Goal: Task Accomplishment & Management: Use online tool/utility

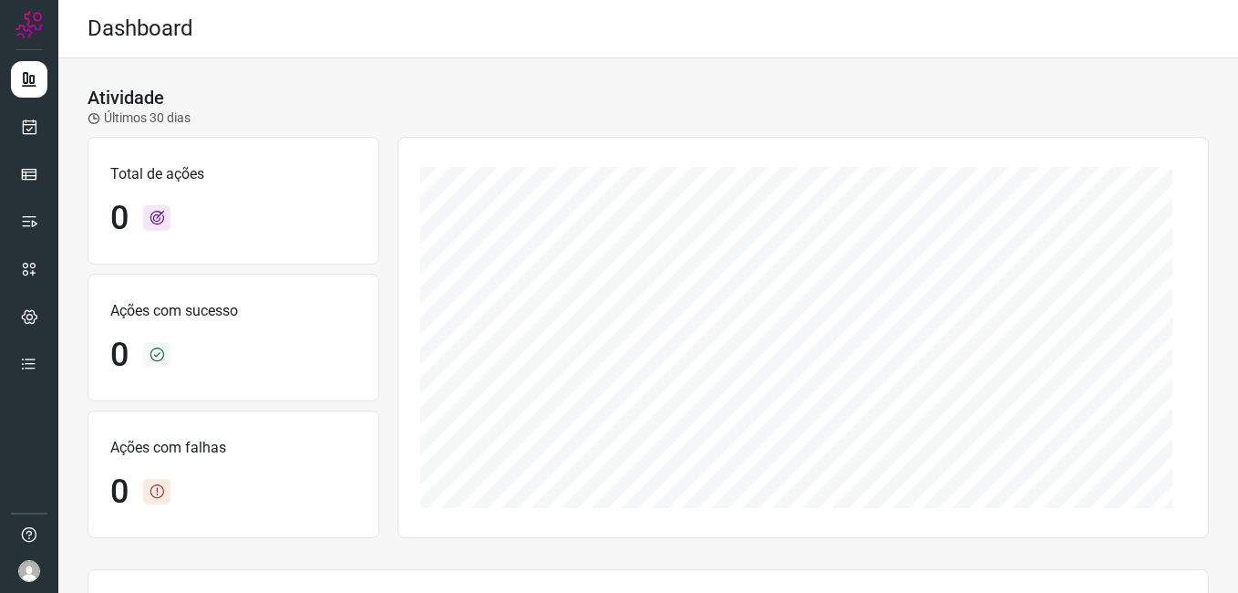
click at [48, 128] on div at bounding box center [29, 296] width 58 height 593
click at [35, 128] on icon at bounding box center [29, 127] width 19 height 18
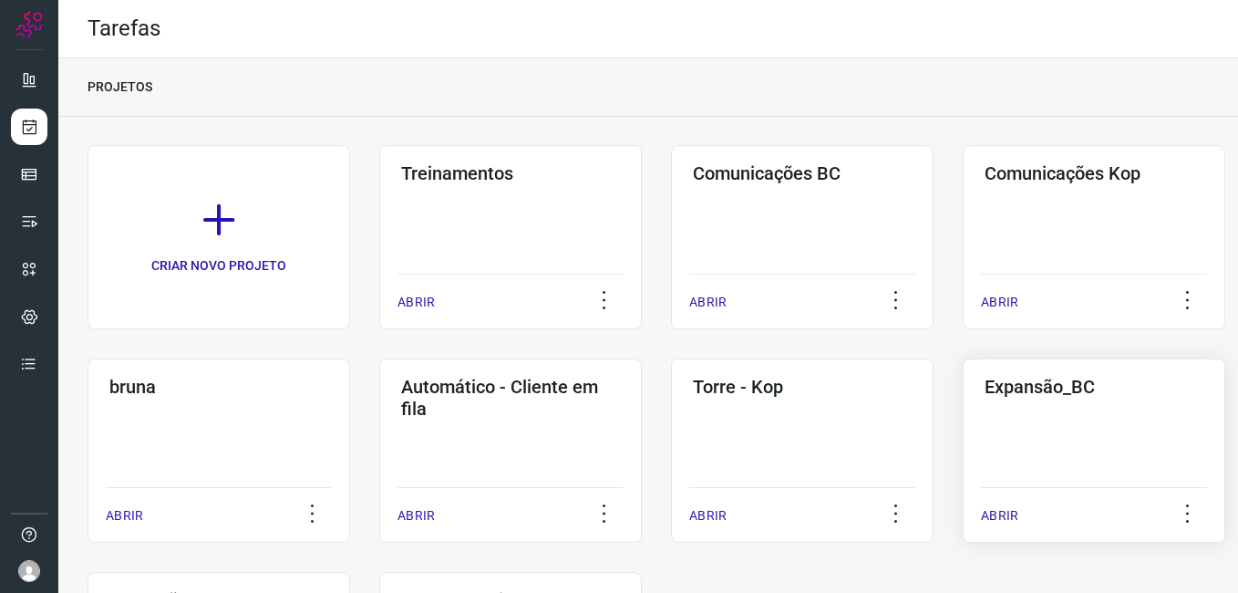
click at [1103, 434] on div "Expansão_BC ABRIR" at bounding box center [1094, 450] width 263 height 184
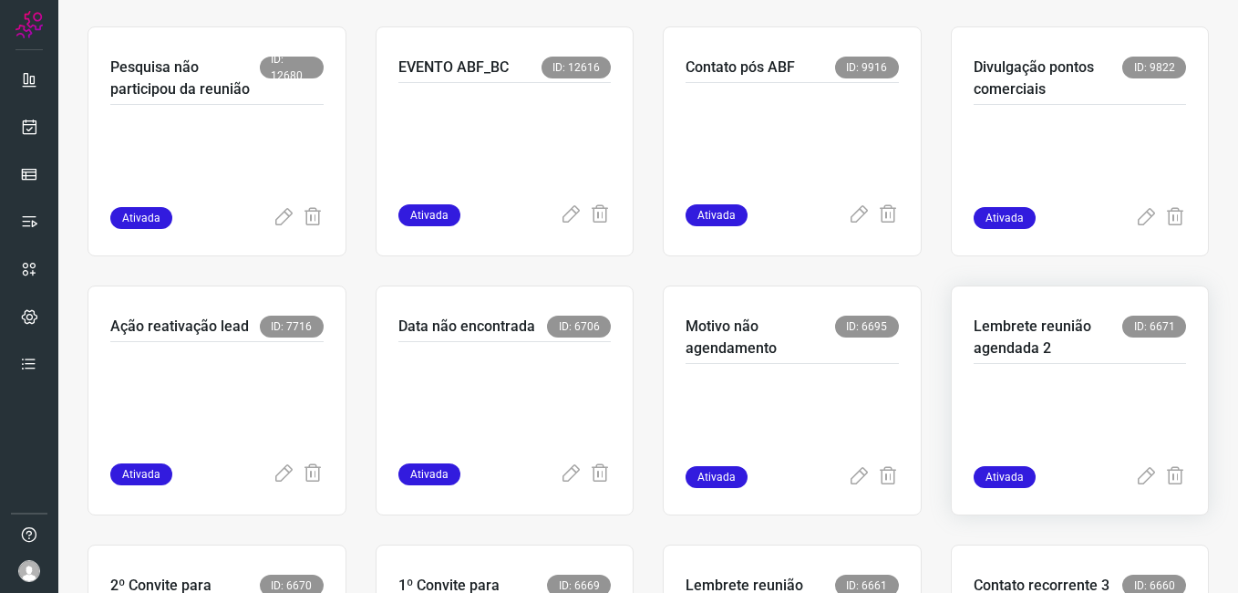
scroll to position [638, 0]
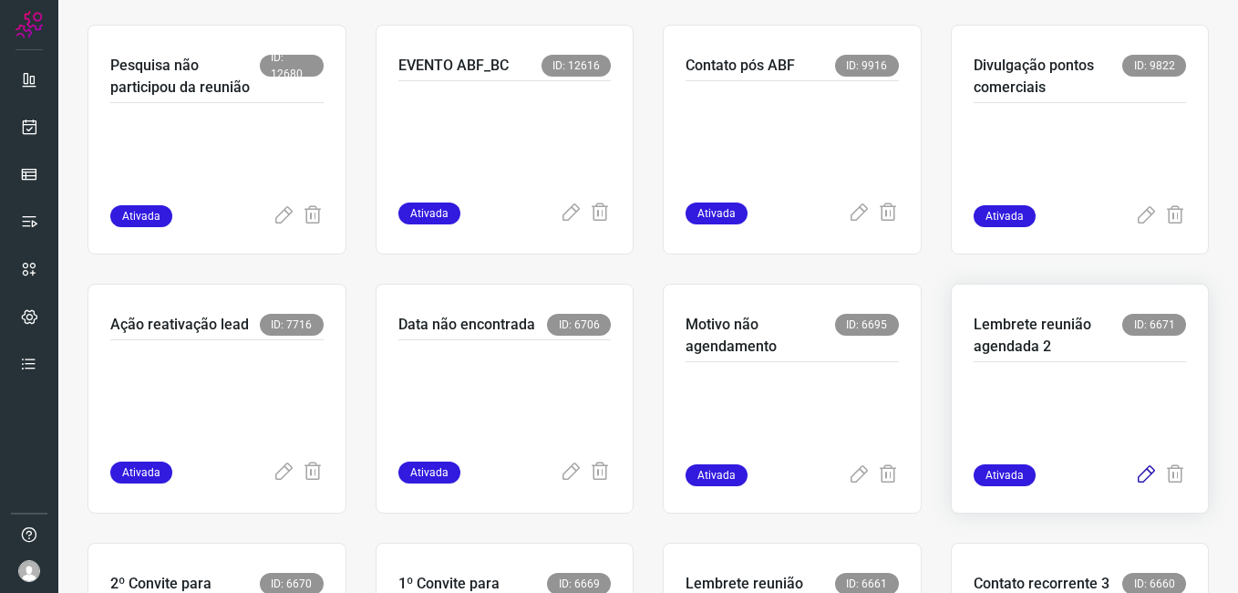
click at [1135, 474] on icon at bounding box center [1146, 475] width 22 height 22
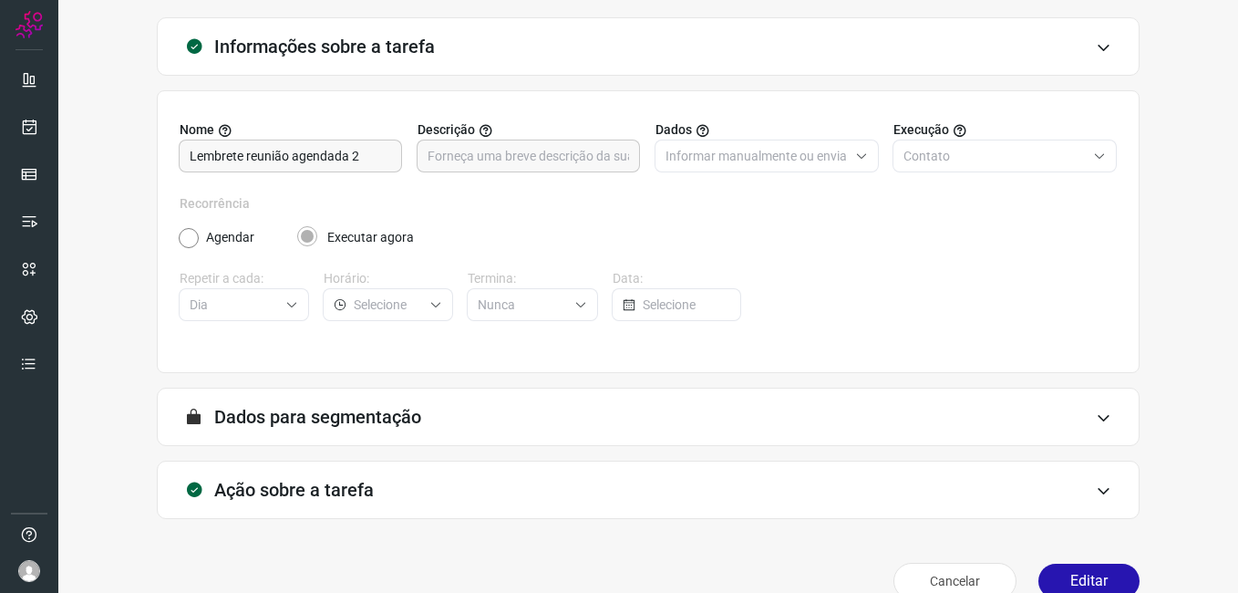
scroll to position [119, 0]
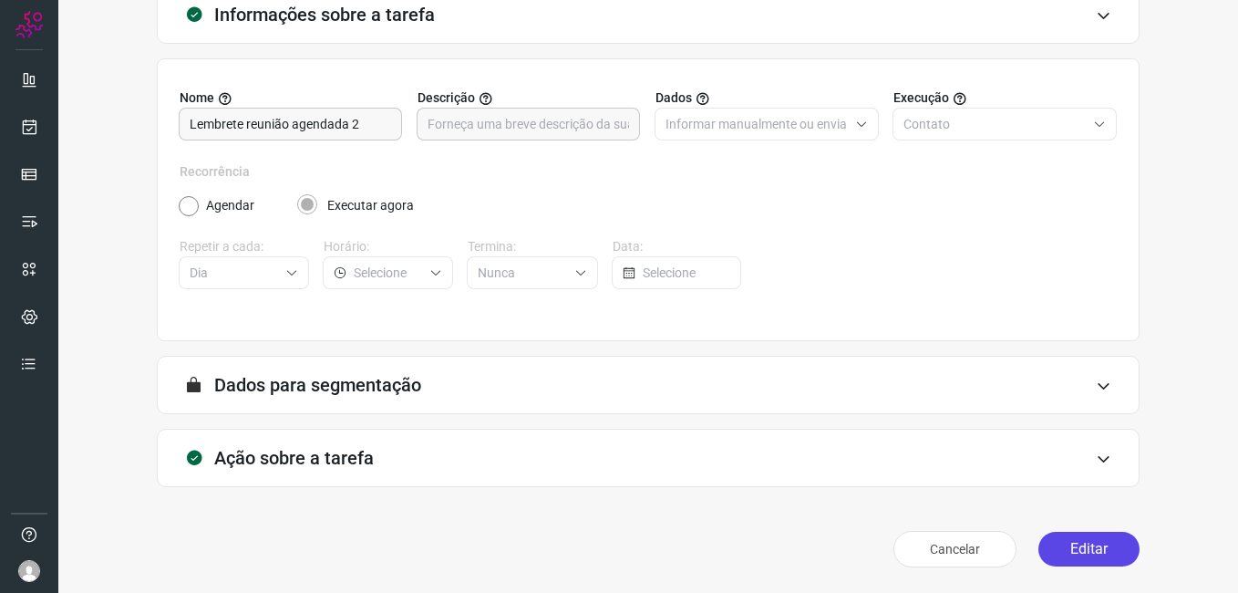
click at [1065, 541] on button "Editar" at bounding box center [1088, 549] width 101 height 35
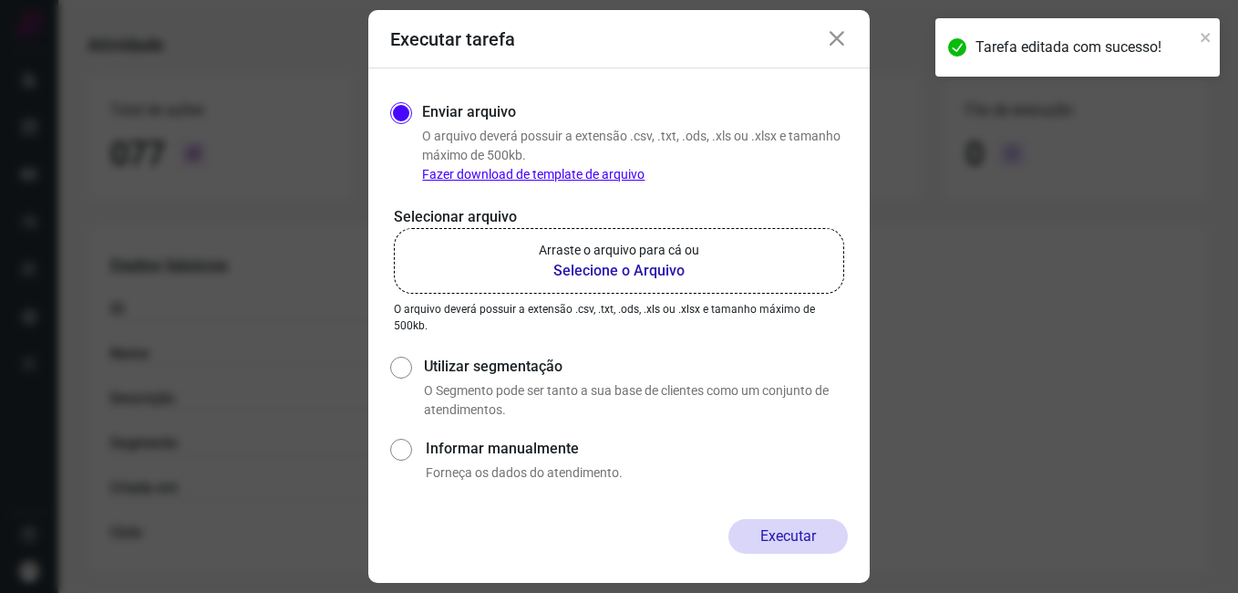
click at [609, 276] on b "Selecione o Arquivo" at bounding box center [619, 271] width 160 height 22
click at [0, 0] on input "Arraste o arquivo para cá ou Selecione o Arquivo" at bounding box center [0, 0] width 0 height 0
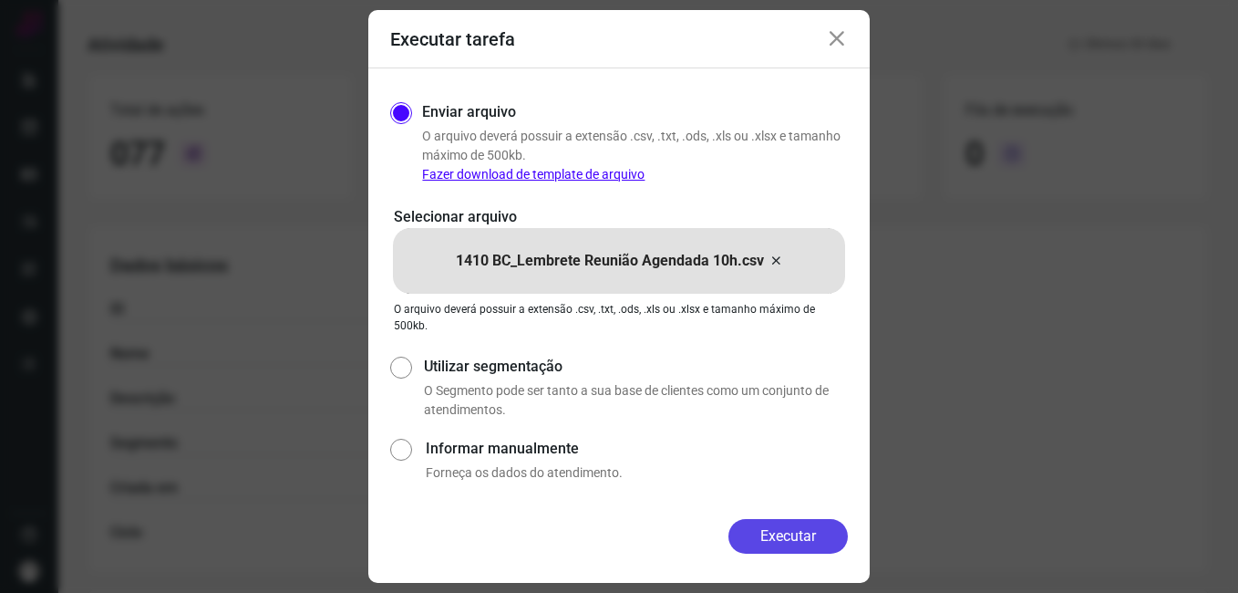
click at [769, 537] on button "Executar" at bounding box center [787, 536] width 119 height 35
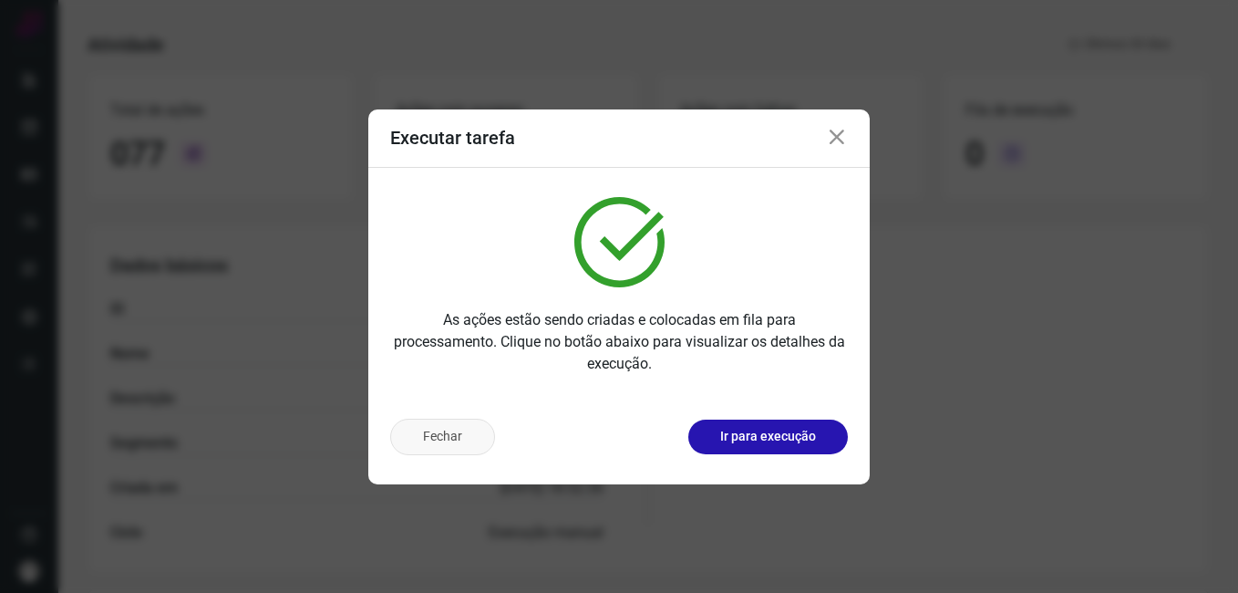
click at [439, 444] on button "Fechar" at bounding box center [442, 436] width 105 height 36
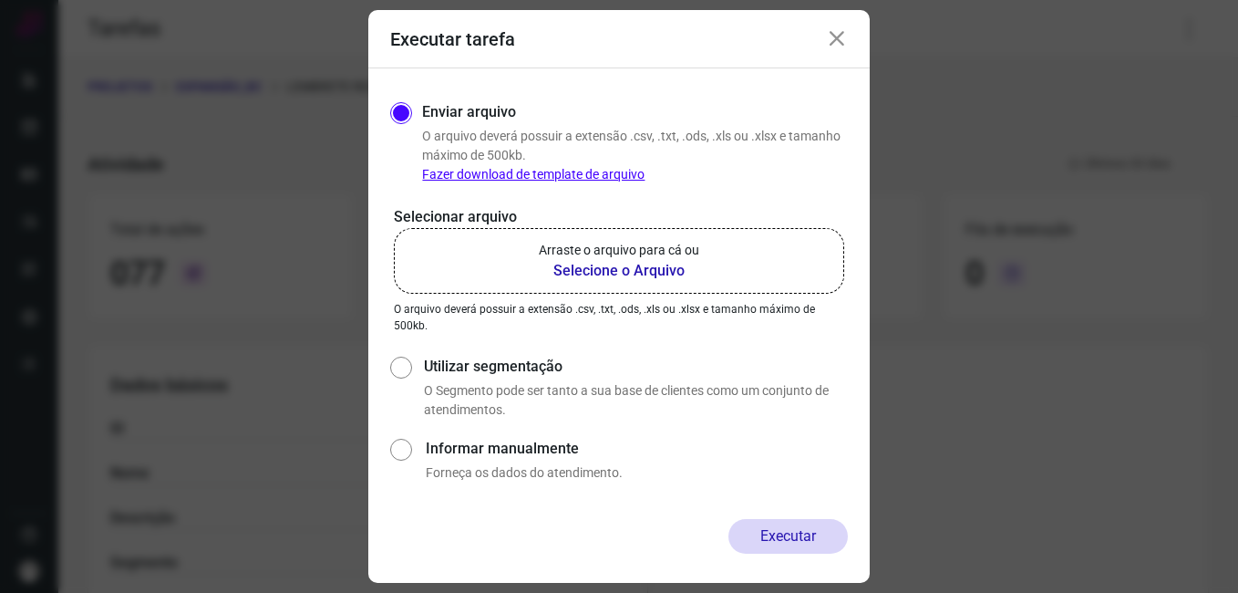
click at [845, 41] on icon at bounding box center [837, 39] width 22 height 22
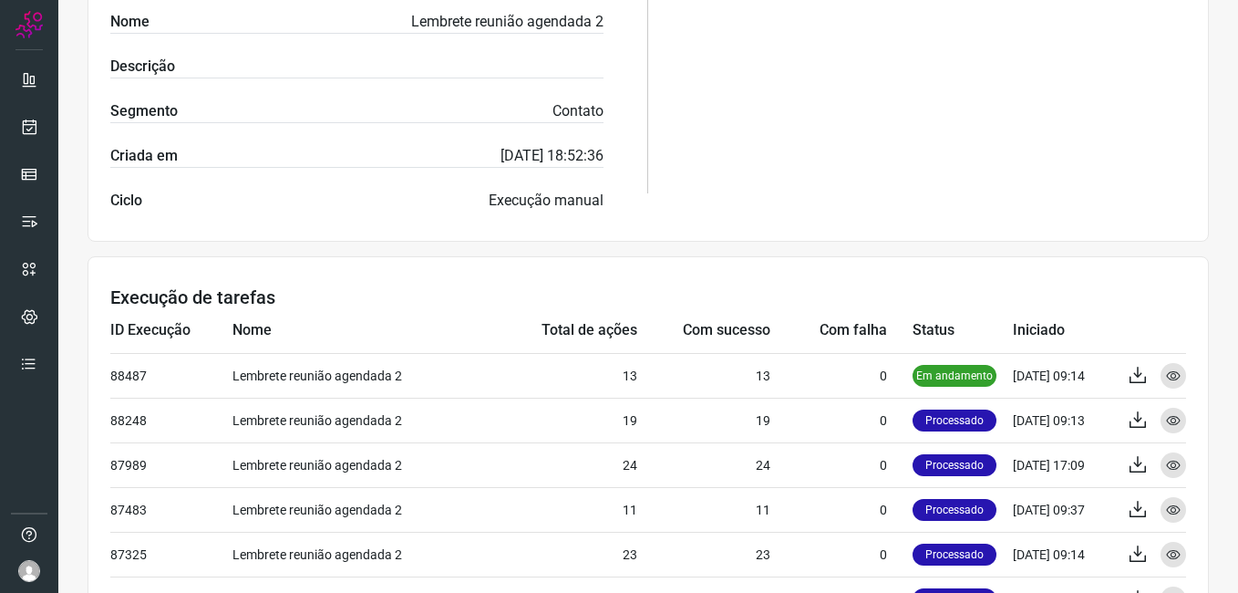
scroll to position [456, 0]
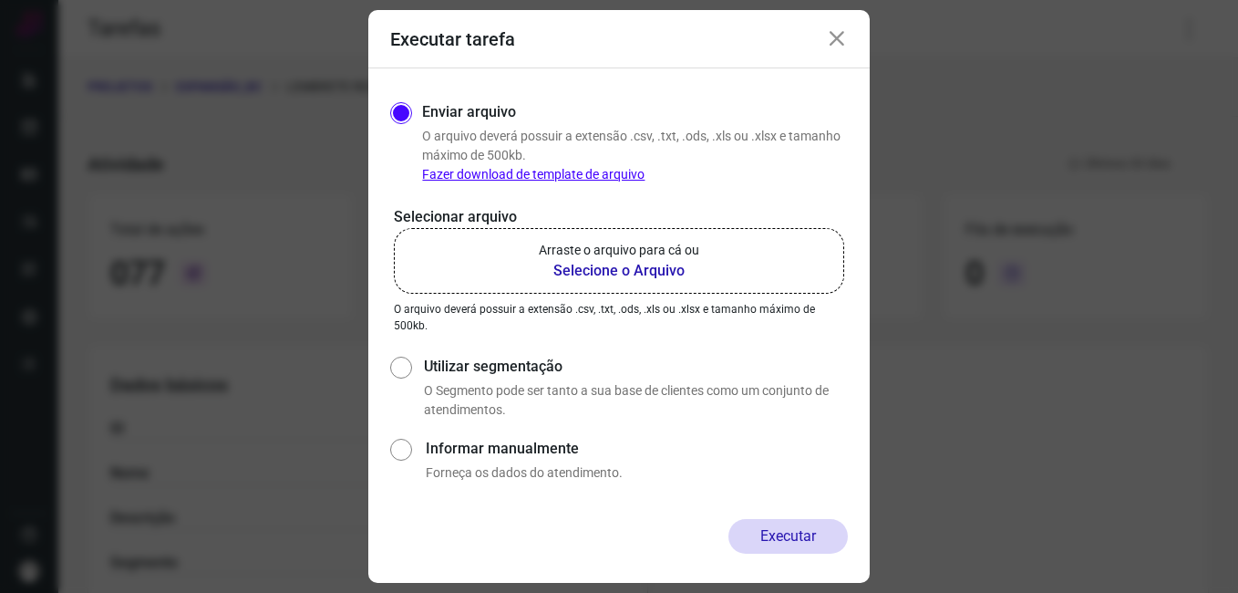
click at [843, 39] on icon at bounding box center [837, 39] width 22 height 22
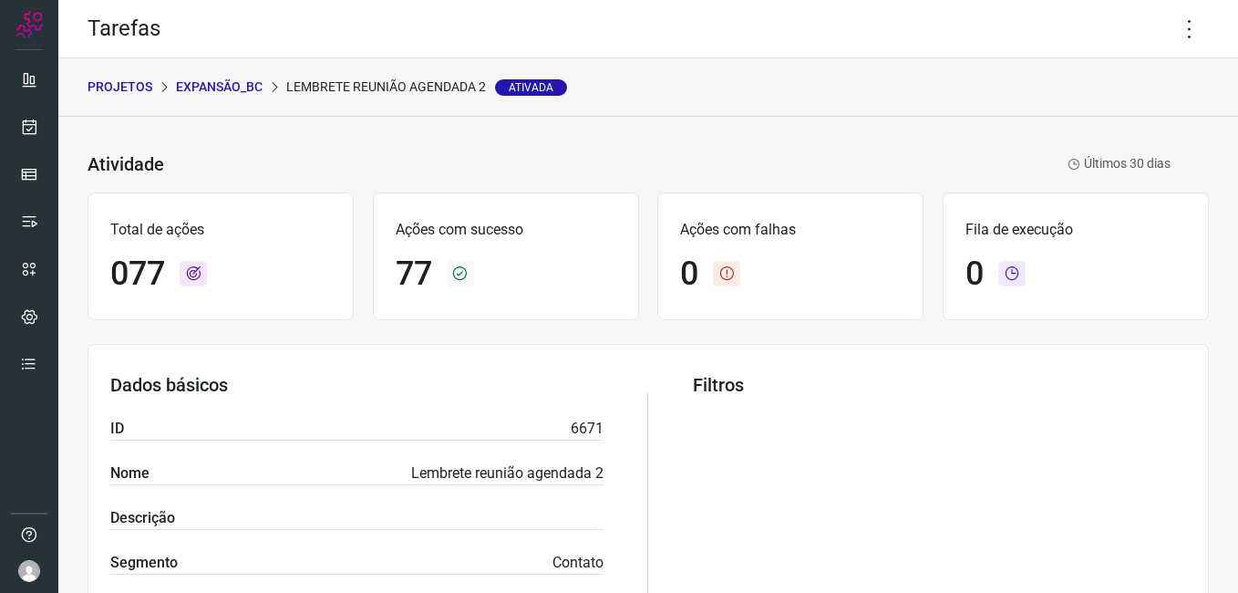
scroll to position [547, 0]
